Goal: Task Accomplishment & Management: Manage account settings

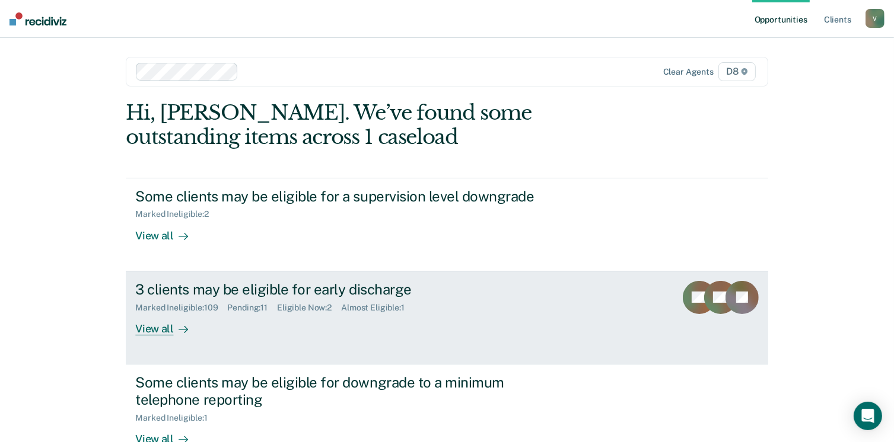
click at [166, 327] on div "View all" at bounding box center [168, 323] width 66 height 23
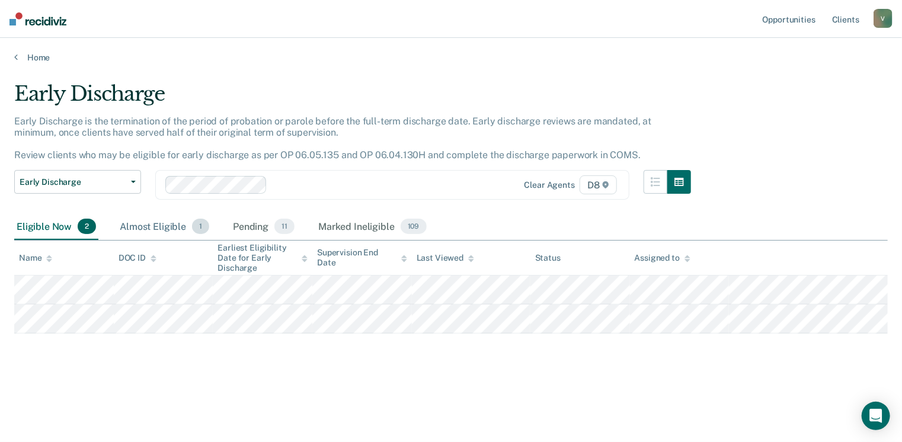
click at [178, 227] on div "Almost Eligible 1" at bounding box center [164, 227] width 94 height 26
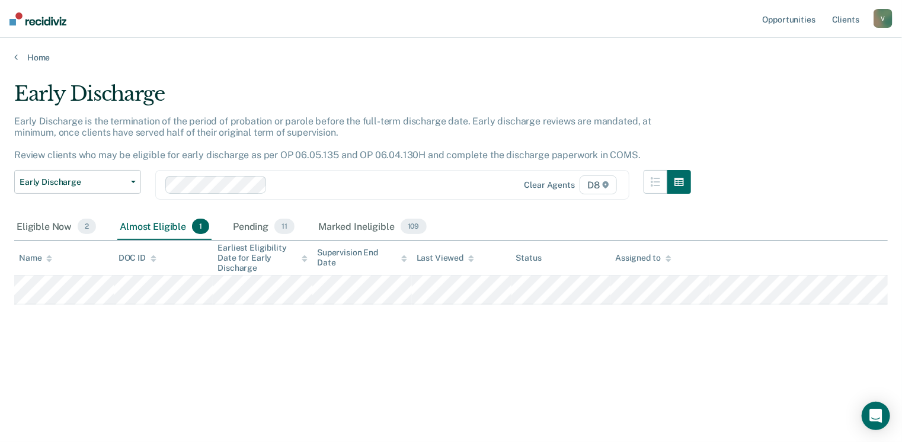
click at [34, 49] on div "Home" at bounding box center [451, 50] width 902 height 25
click at [34, 53] on link "Home" at bounding box center [451, 57] width 874 height 11
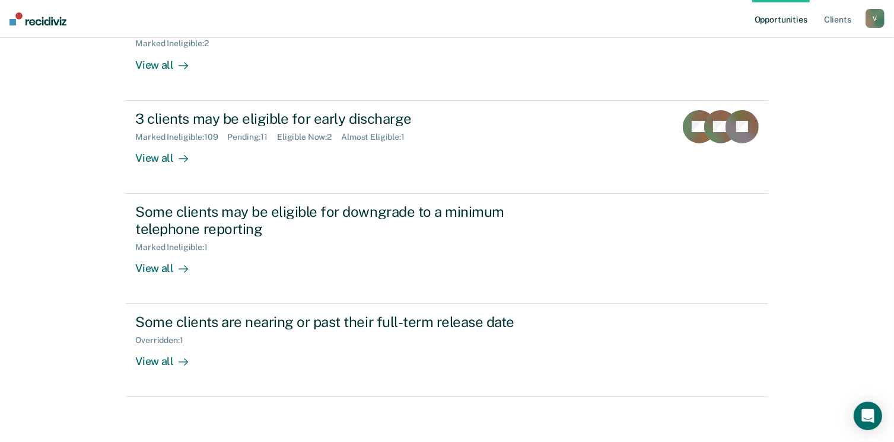
scroll to position [172, 0]
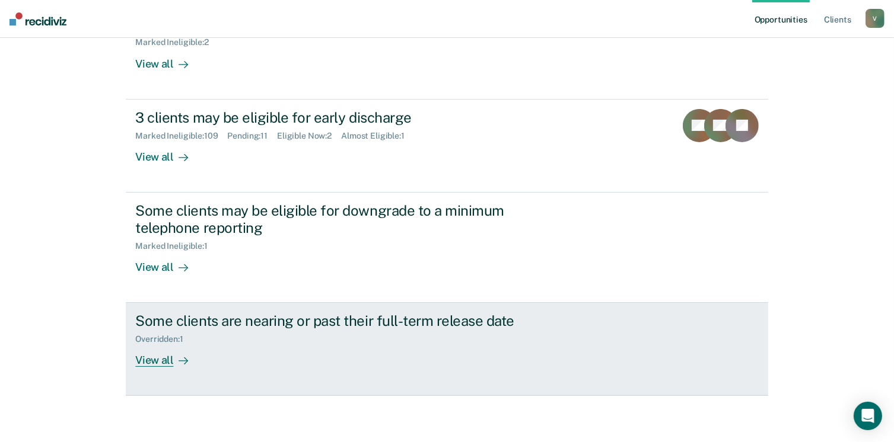
click at [162, 364] on div "View all" at bounding box center [168, 355] width 66 height 23
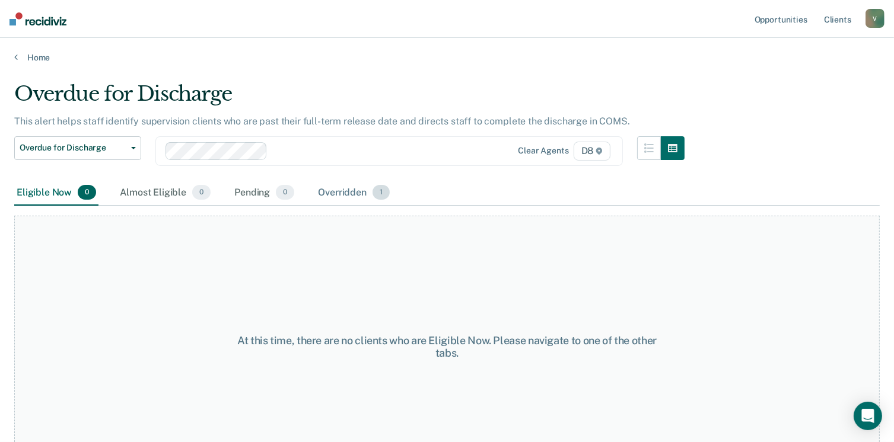
click at [337, 200] on div "Overridden 1" at bounding box center [353, 193] width 76 height 26
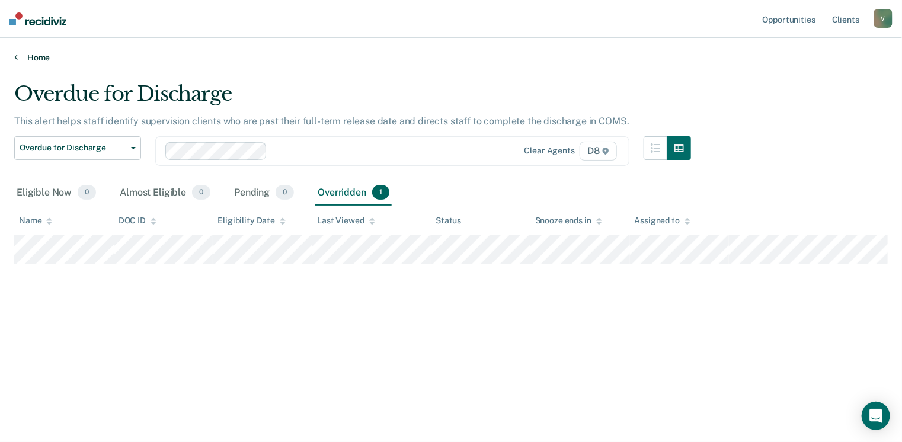
click at [26, 57] on link "Home" at bounding box center [451, 57] width 874 height 11
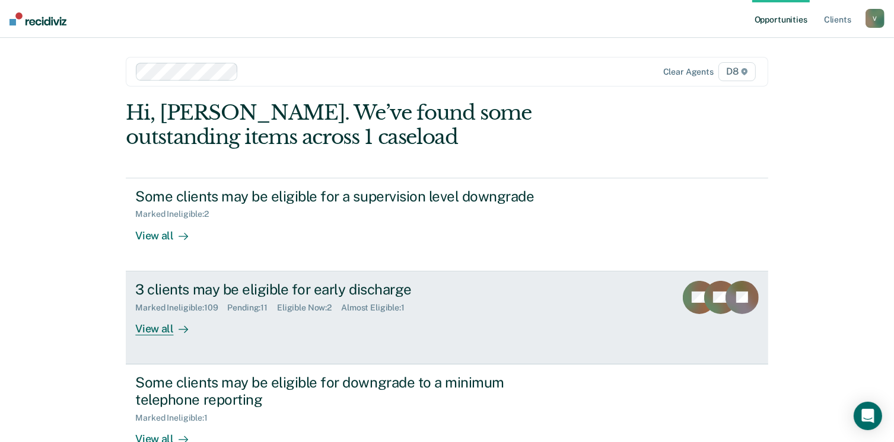
click at [145, 327] on div "View all" at bounding box center [168, 323] width 66 height 23
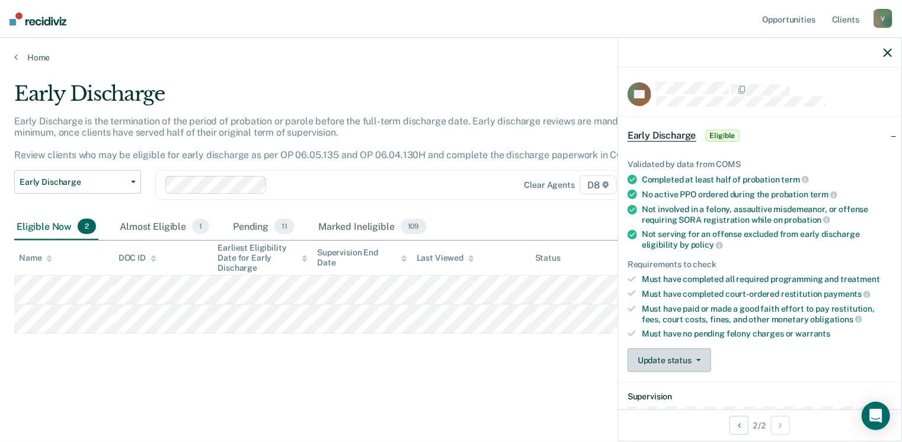
click at [660, 361] on button "Update status" at bounding box center [670, 361] width 84 height 24
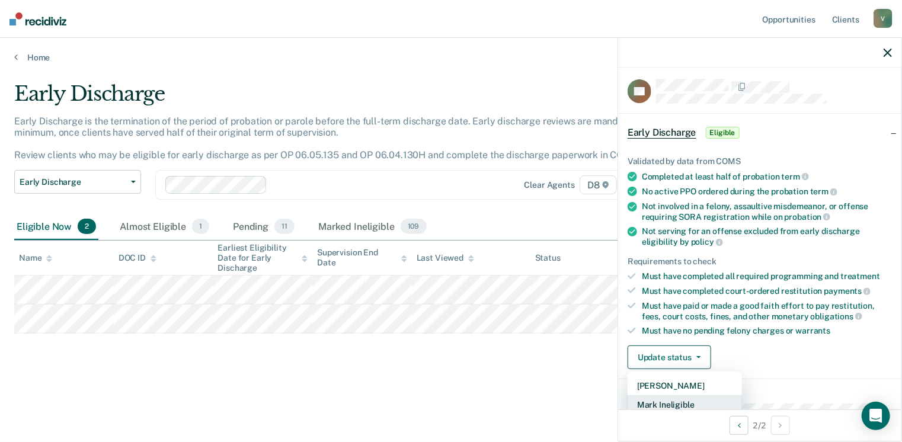
click at [682, 397] on button "Mark Ineligible" at bounding box center [685, 404] width 114 height 19
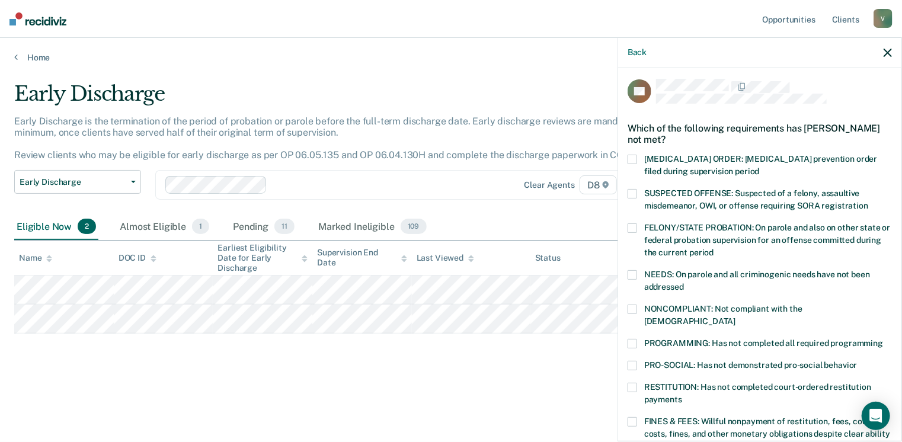
click at [634, 417] on span at bounding box center [632, 421] width 9 height 9
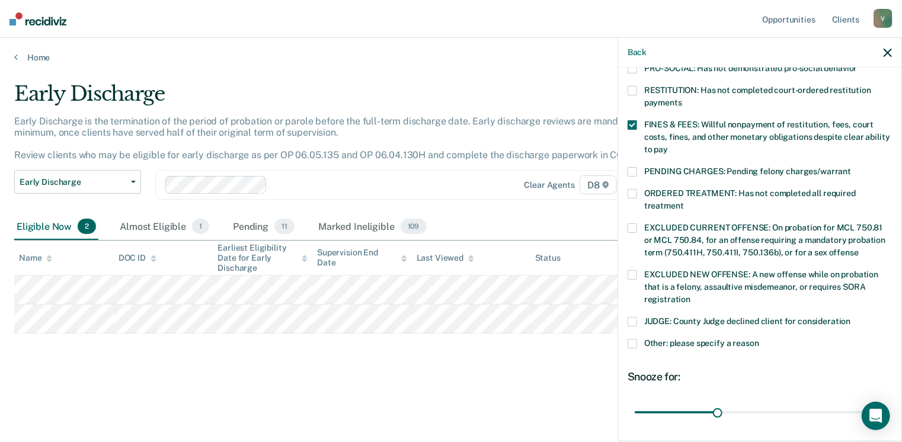
scroll to position [384, 0]
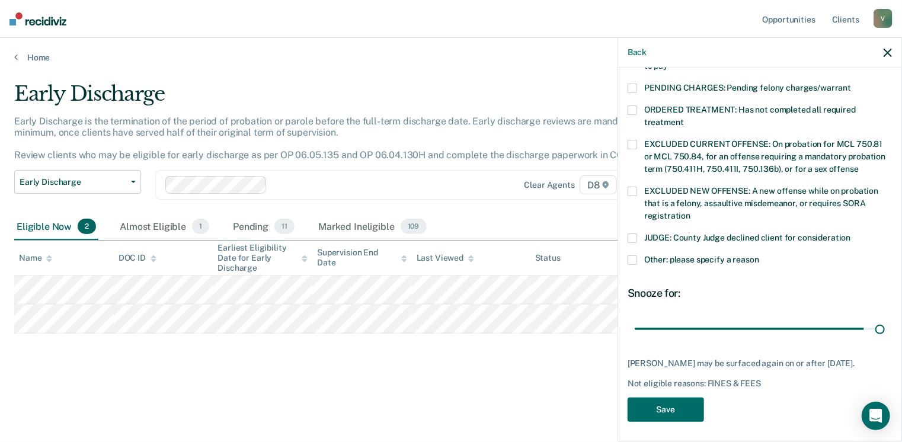
drag, startPoint x: 715, startPoint y: 315, endPoint x: 893, endPoint y: 310, distance: 178.0
type input "90"
click at [885, 319] on input "range" at bounding box center [760, 329] width 250 height 21
click at [669, 407] on button "Save" at bounding box center [666, 410] width 76 height 24
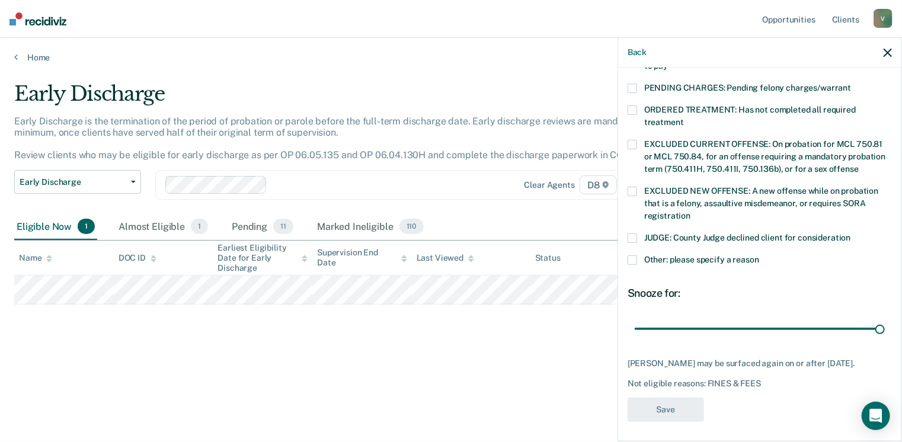
click at [400, 346] on div "Early Discharge Early Discharge is the termination of the period of probation o…" at bounding box center [451, 218] width 874 height 272
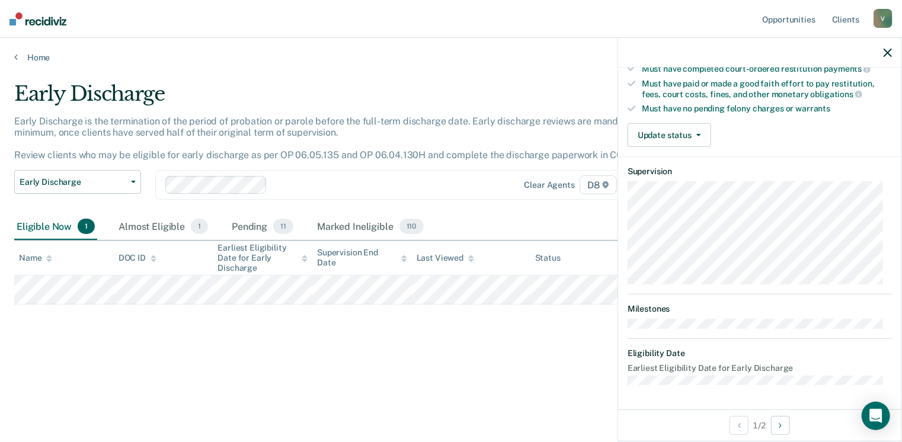
scroll to position [220, 0]
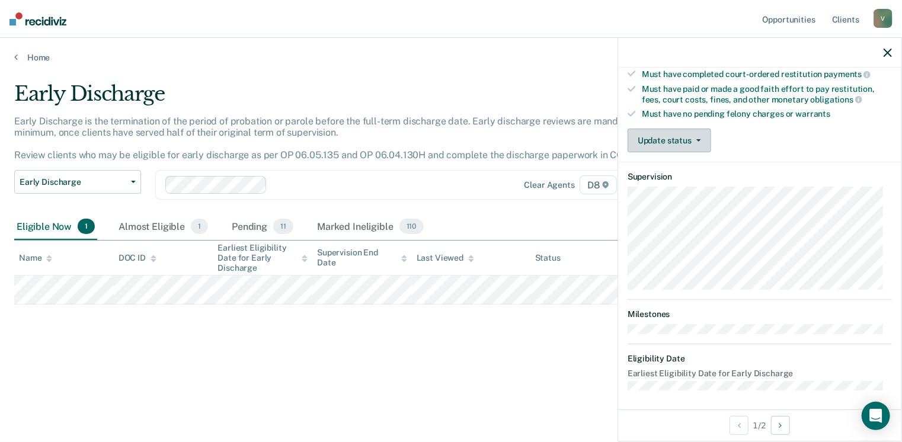
click at [693, 131] on button "Update status" at bounding box center [670, 141] width 84 height 24
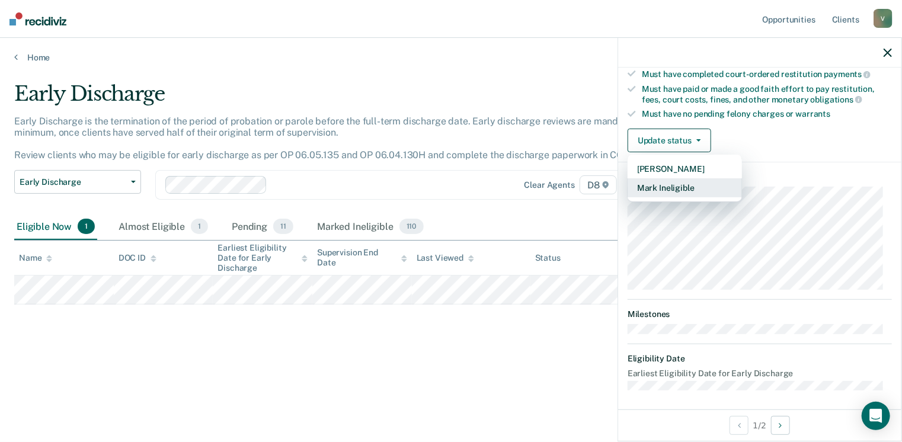
click at [685, 186] on button "Mark Ineligible" at bounding box center [685, 187] width 114 height 19
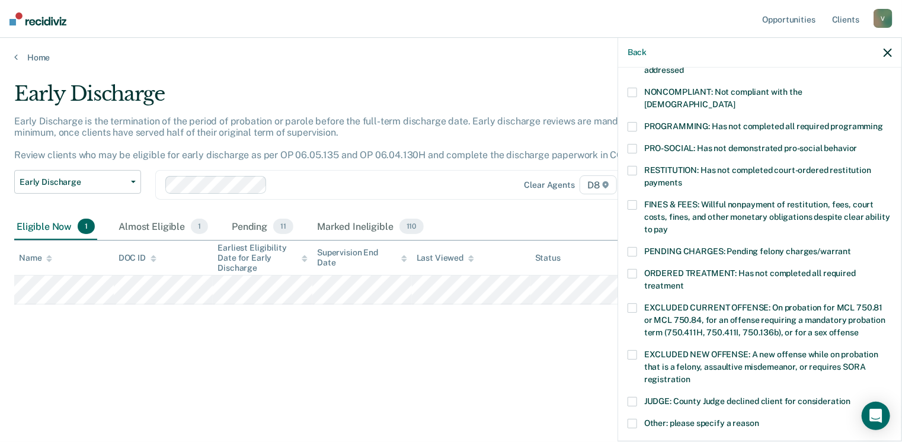
click at [630, 166] on span at bounding box center [632, 170] width 9 height 9
click at [638, 200] on label "FINES & FEES: Willful nonpayment of restitution, fees, court costs, fines, and …" at bounding box center [760, 218] width 264 height 37
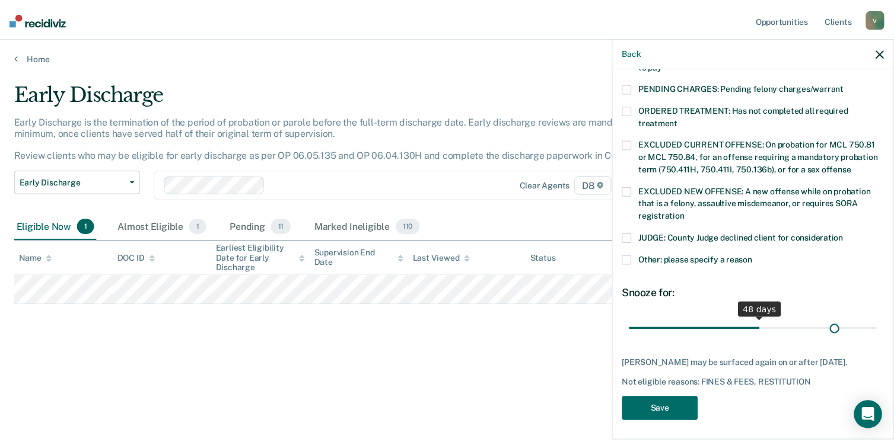
scroll to position [384, 0]
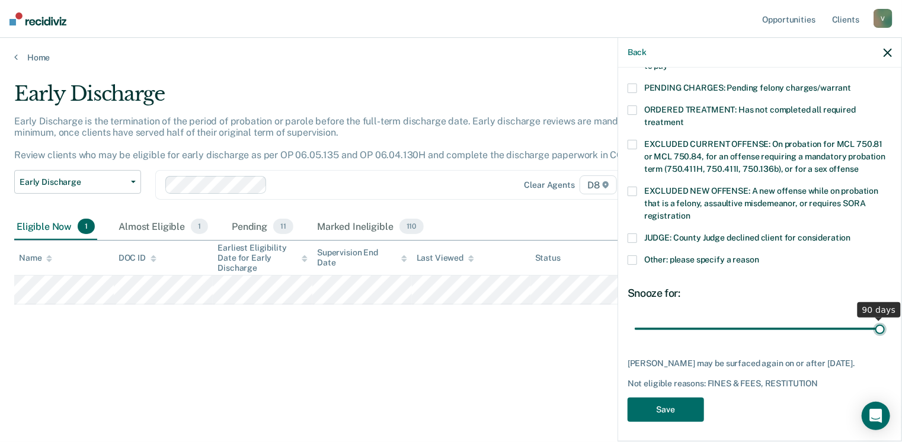
drag, startPoint x: 713, startPoint y: 313, endPoint x: 904, endPoint y: 312, distance: 190.3
type input "90"
click at [885, 319] on input "range" at bounding box center [760, 329] width 250 height 21
click at [685, 399] on button "Save" at bounding box center [666, 410] width 76 height 24
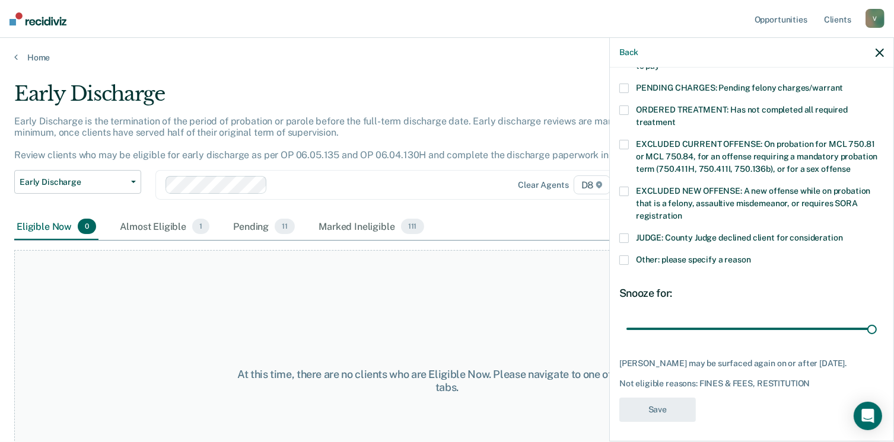
click at [269, 291] on div "At this time, there are no clients who are Eligible Now. Please navigate to one…" at bounding box center [446, 381] width 865 height 262
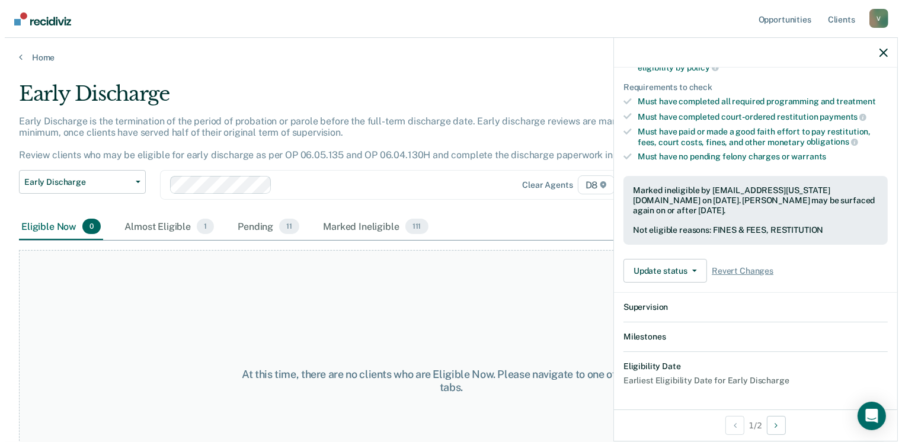
scroll to position [308, 0]
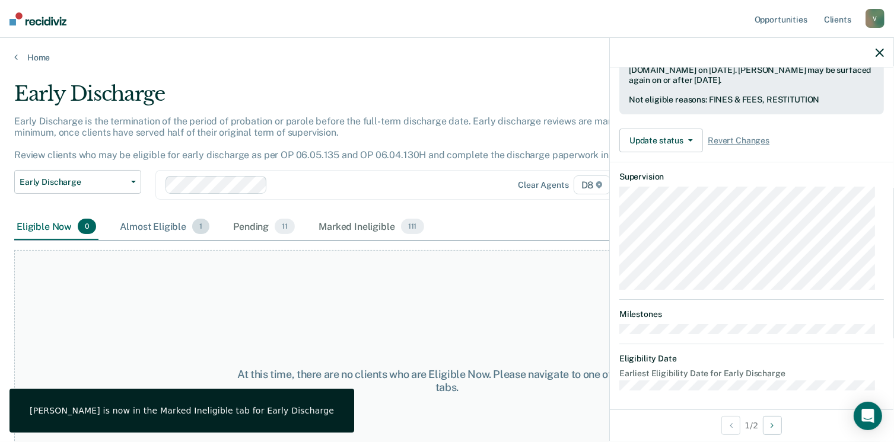
click at [153, 226] on div "Almost Eligible 1" at bounding box center [164, 227] width 94 height 26
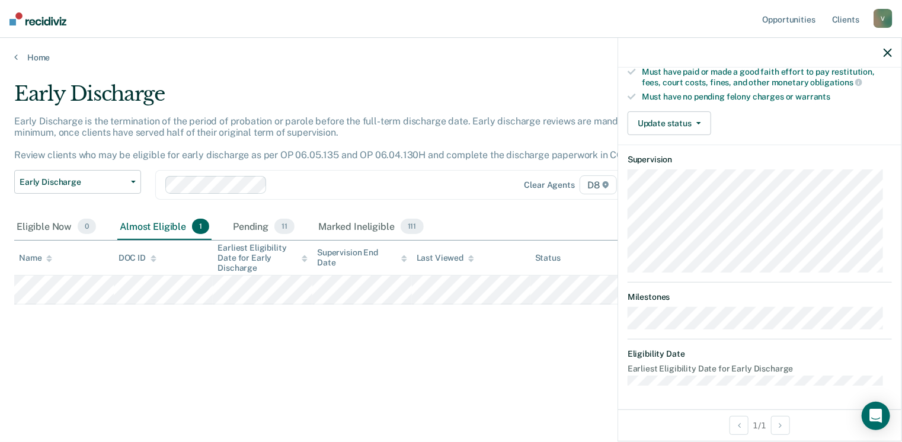
scroll to position [220, 0]
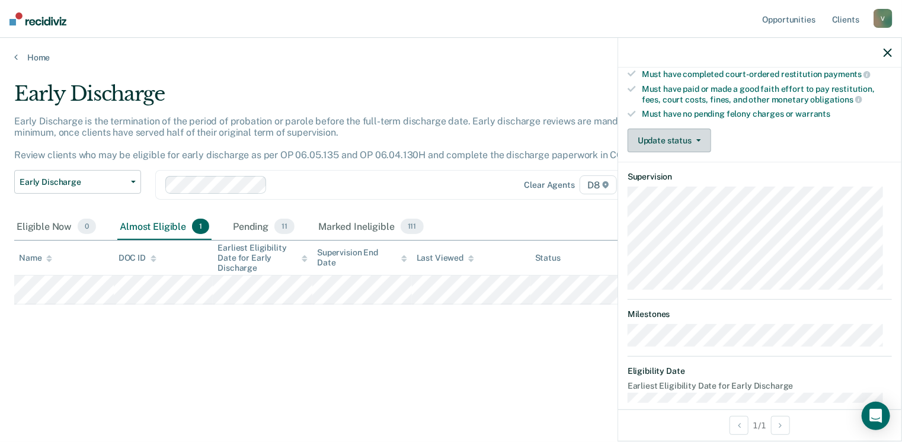
click at [700, 139] on icon "button" at bounding box center [699, 140] width 5 height 2
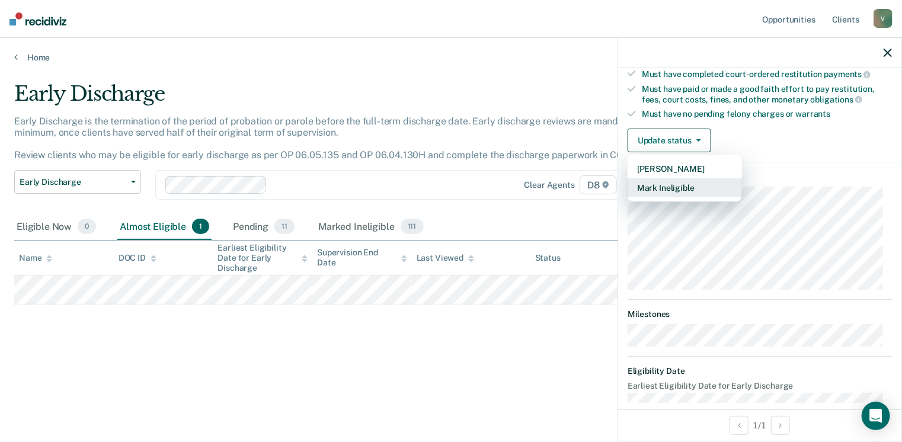
click at [681, 183] on button "Mark Ineligible" at bounding box center [685, 187] width 114 height 19
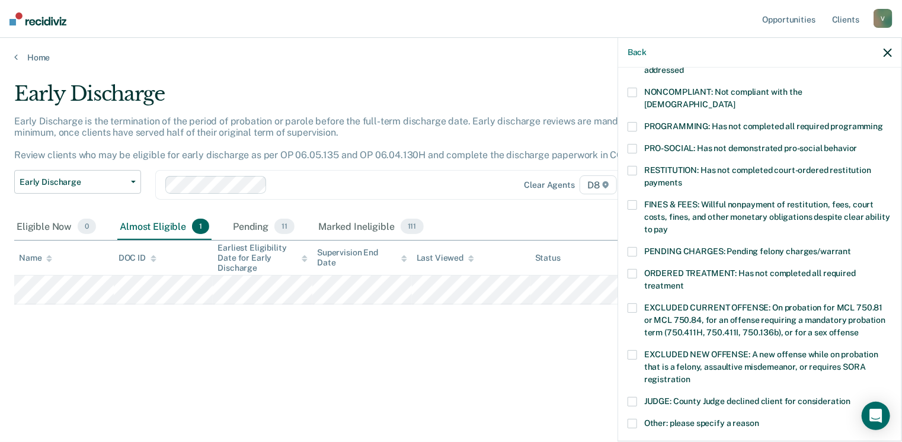
click at [636, 166] on label "RESTITUTION: Has not completed court-ordered restitution payments" at bounding box center [760, 178] width 264 height 25
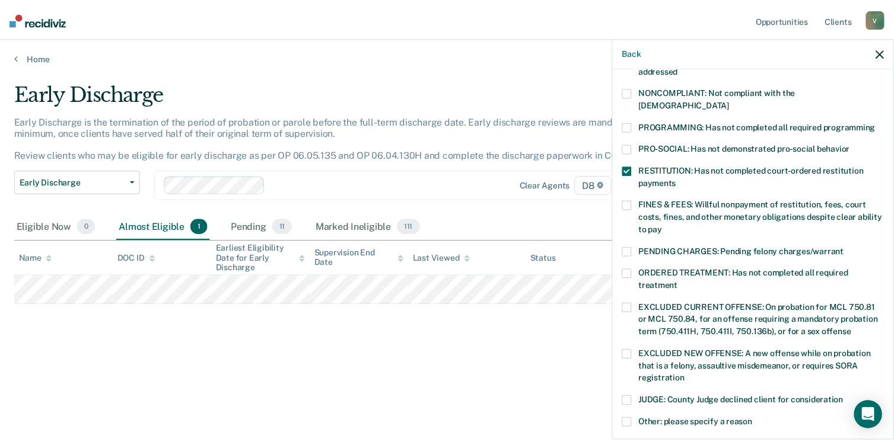
scroll to position [384, 0]
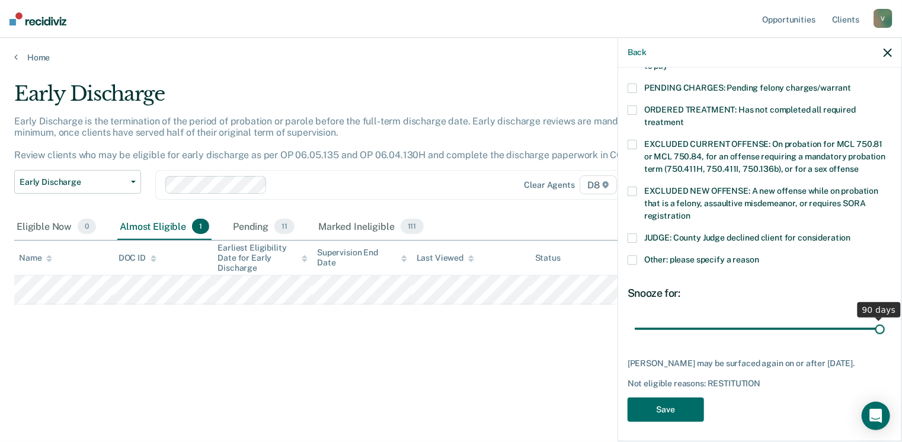
drag, startPoint x: 717, startPoint y: 320, endPoint x: 906, endPoint y: 323, distance: 189.2
type input "90"
click at [885, 323] on input "range" at bounding box center [760, 329] width 250 height 21
click at [675, 409] on button "Save" at bounding box center [666, 410] width 76 height 24
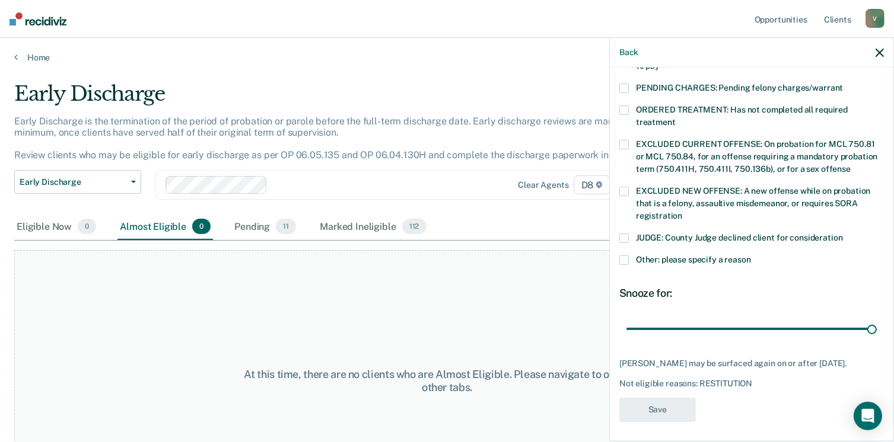
click at [388, 282] on div "At this time, there are no clients who are Almost Eligible. Please navigate to …" at bounding box center [446, 381] width 865 height 262
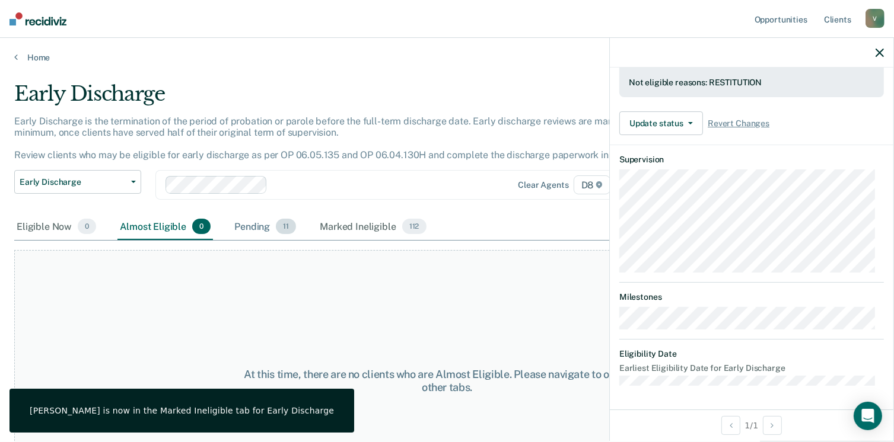
scroll to position [320, 0]
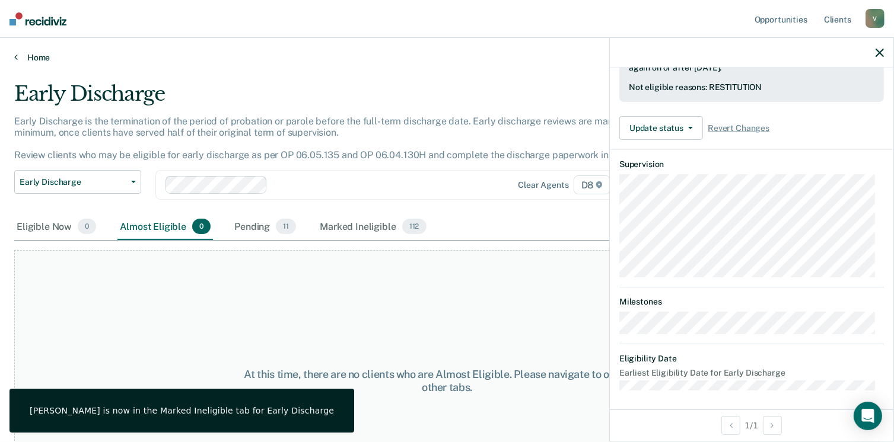
click at [32, 53] on link "Home" at bounding box center [446, 57] width 865 height 11
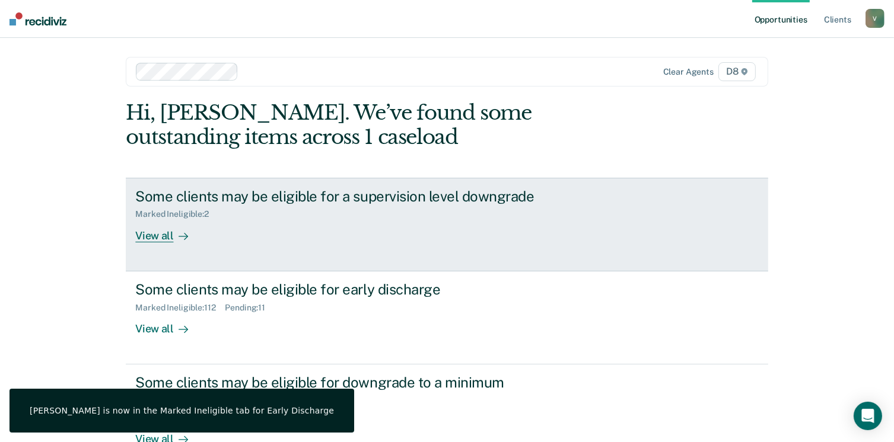
click at [152, 238] on div "View all" at bounding box center [168, 230] width 66 height 23
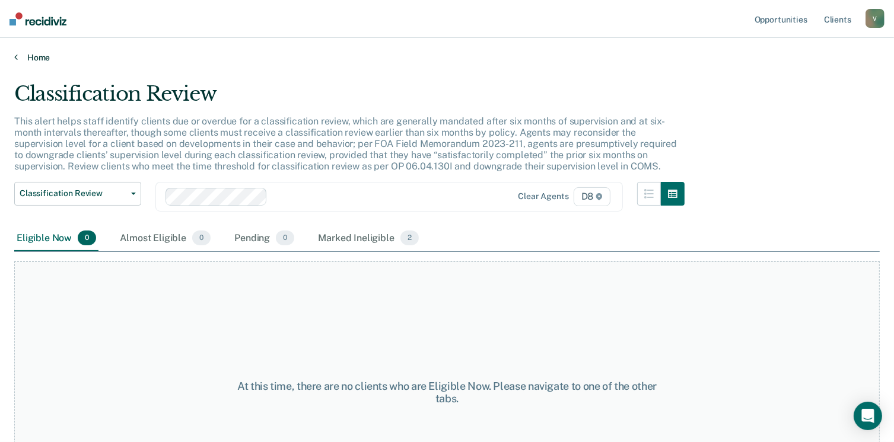
click at [23, 58] on link "Home" at bounding box center [446, 57] width 865 height 11
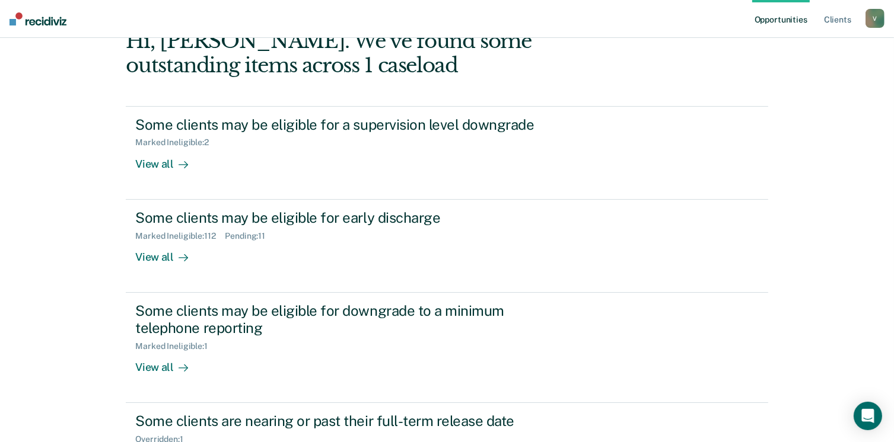
scroll to position [172, 0]
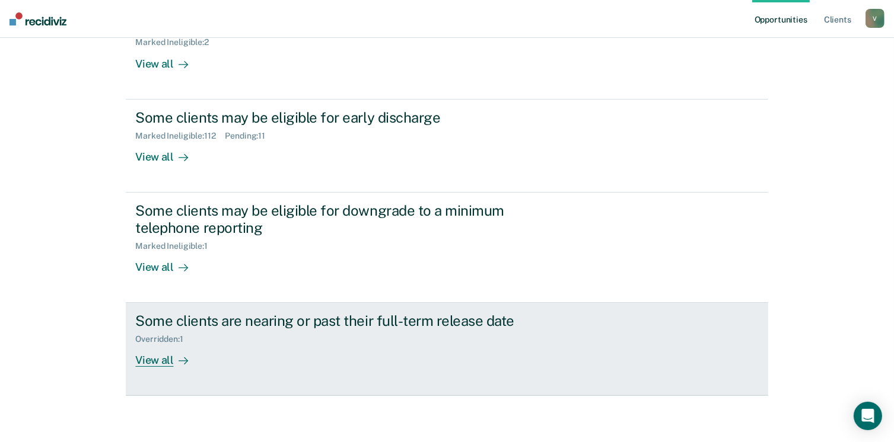
click at [174, 359] on div at bounding box center [181, 361] width 14 height 14
